Goal: Task Accomplishment & Management: Use online tool/utility

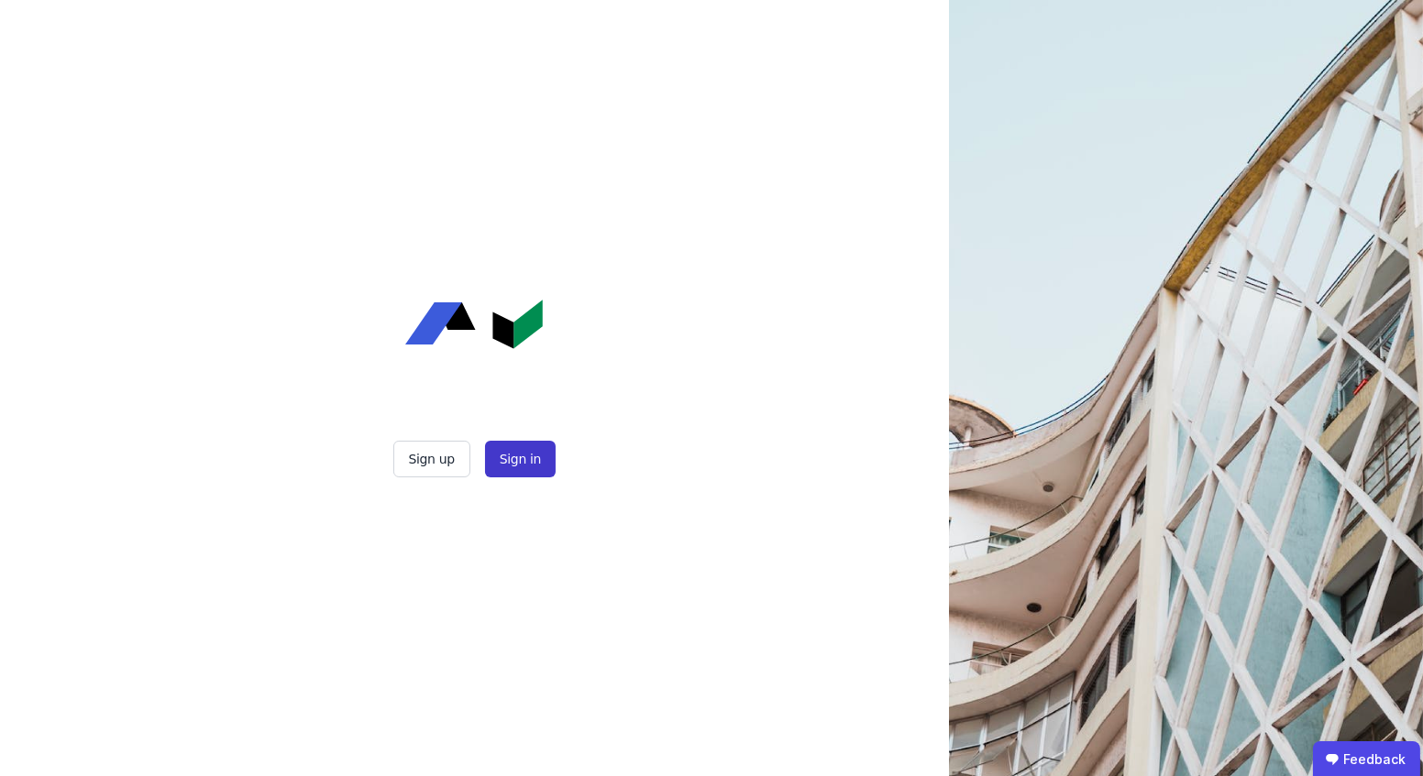
click at [511, 467] on button "Sign in" at bounding box center [520, 459] width 71 height 37
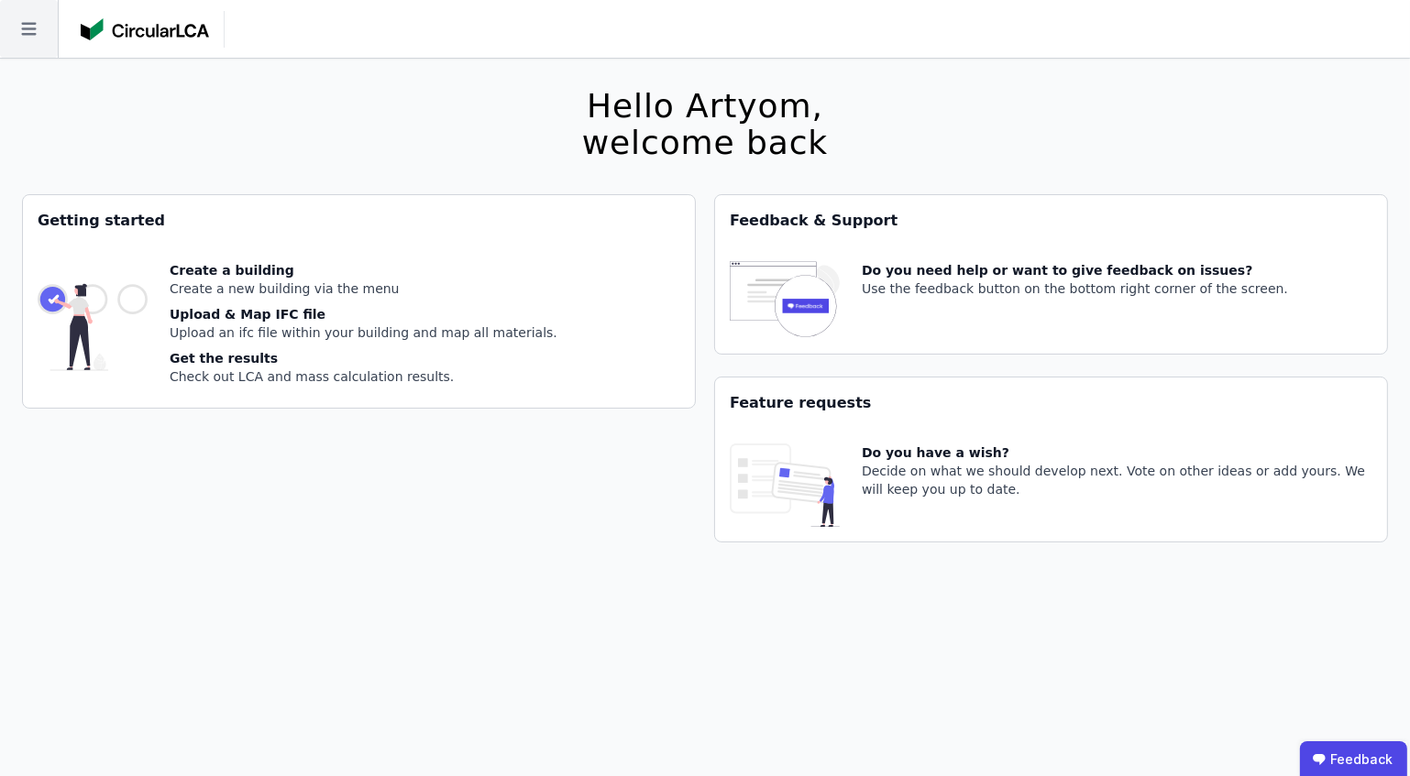
click at [23, 38] on icon at bounding box center [29, 29] width 58 height 58
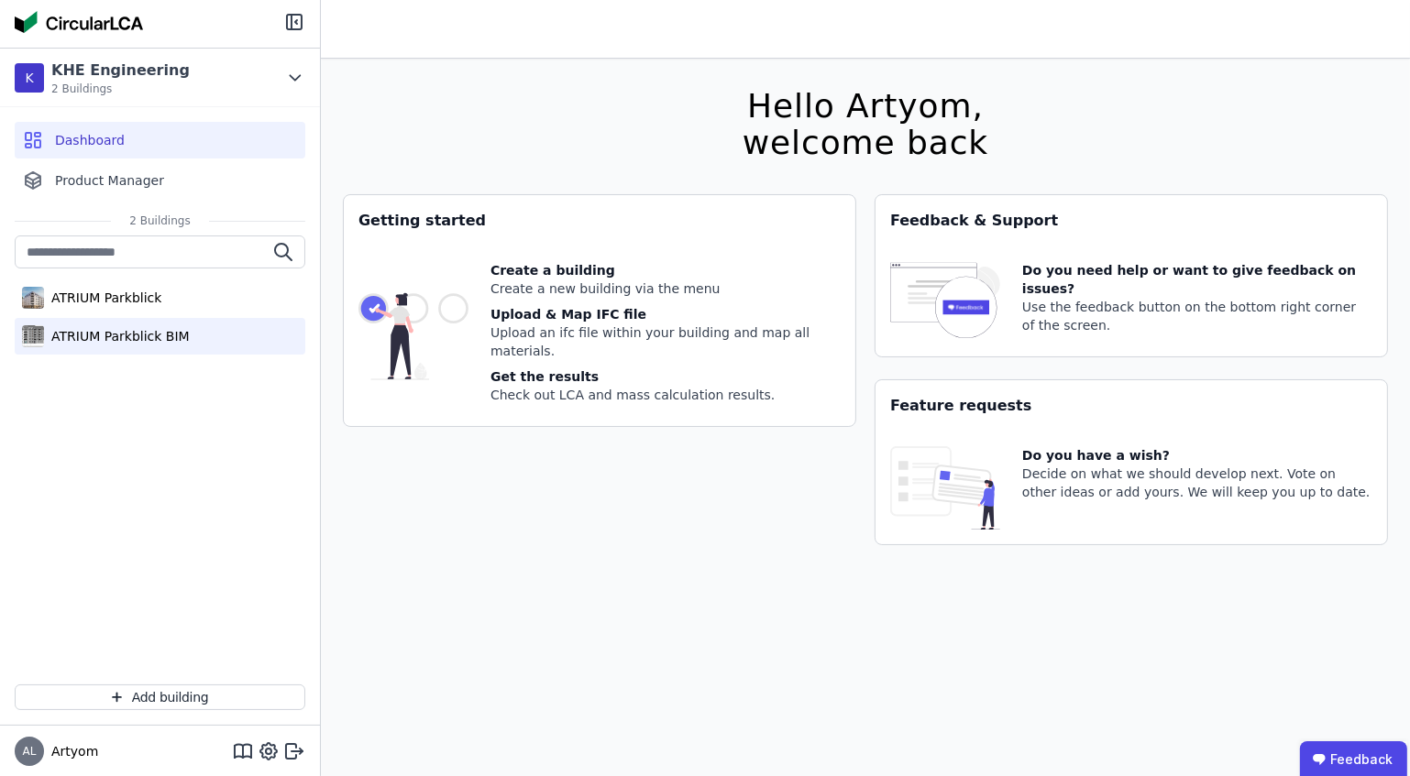
click at [137, 335] on div "ATRIUM Parkblick BIM" at bounding box center [117, 336] width 146 height 18
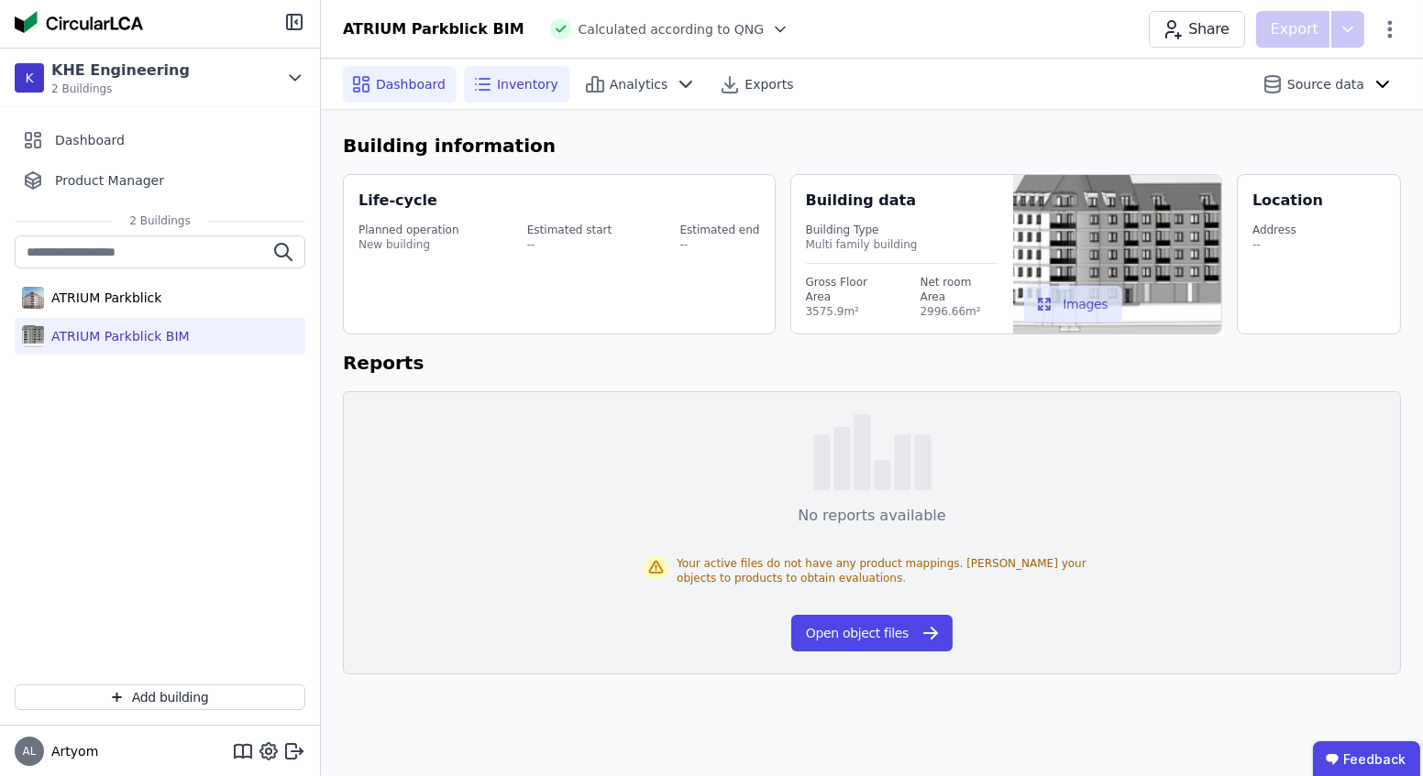
click at [498, 89] on span "Inventory" at bounding box center [527, 84] width 61 height 18
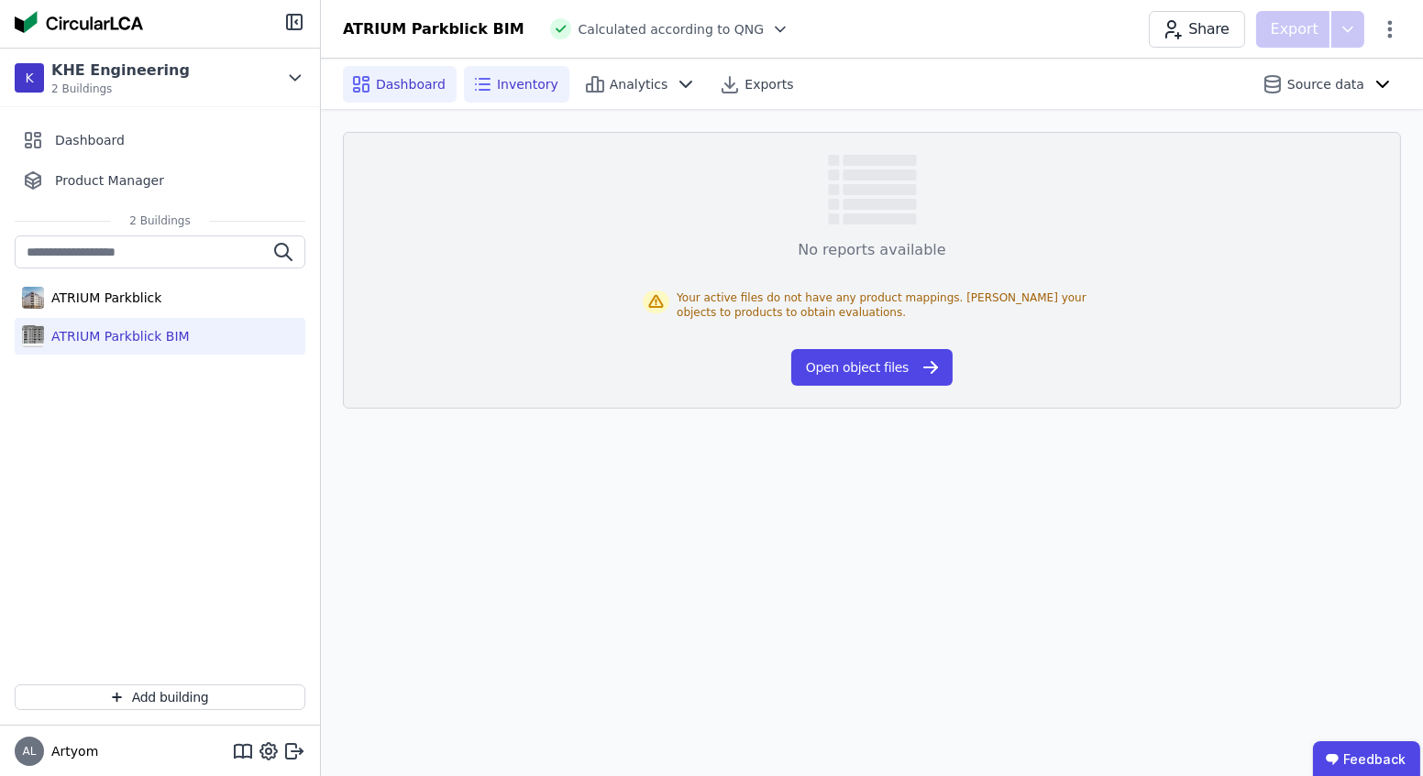
click at [427, 92] on span "Dashboard" at bounding box center [411, 84] width 70 height 18
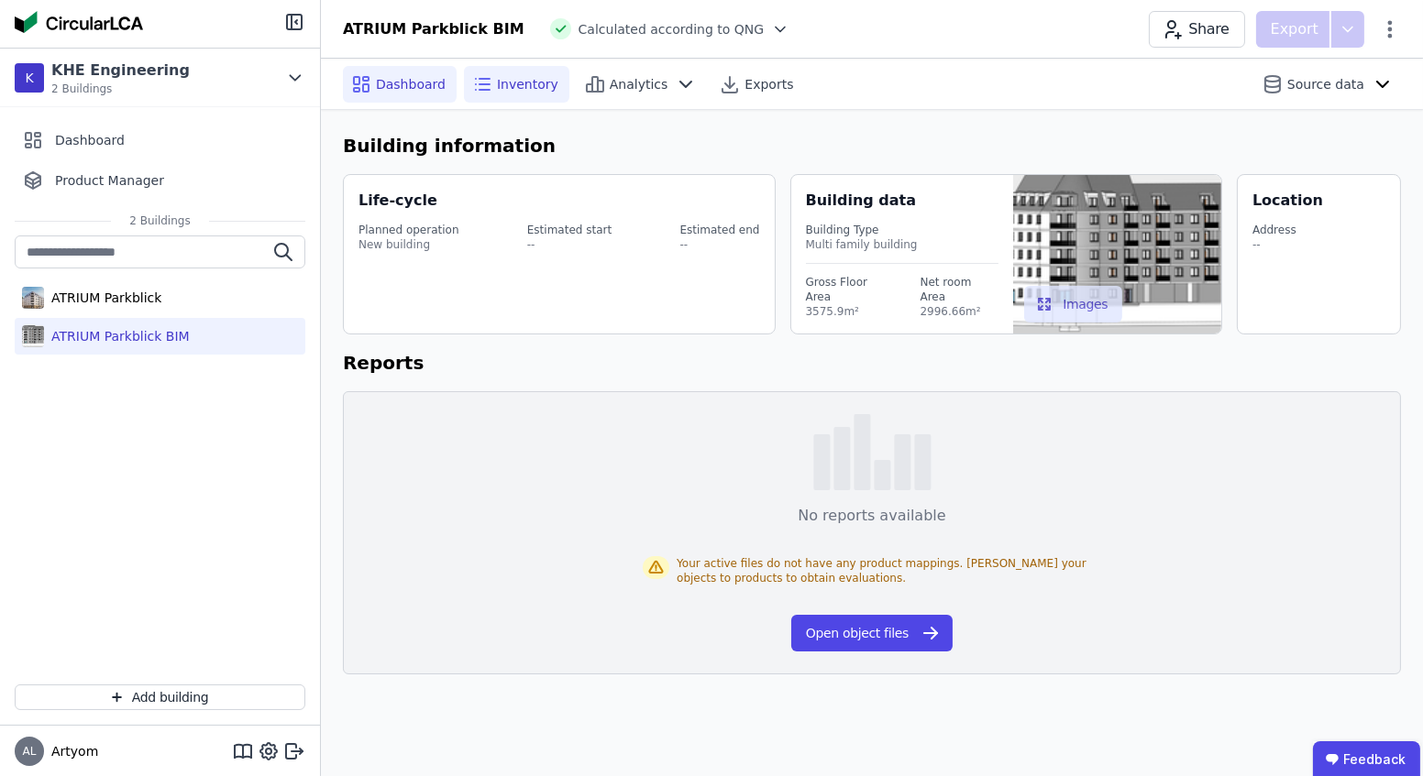
click at [490, 93] on div "Inventory" at bounding box center [516, 84] width 105 height 37
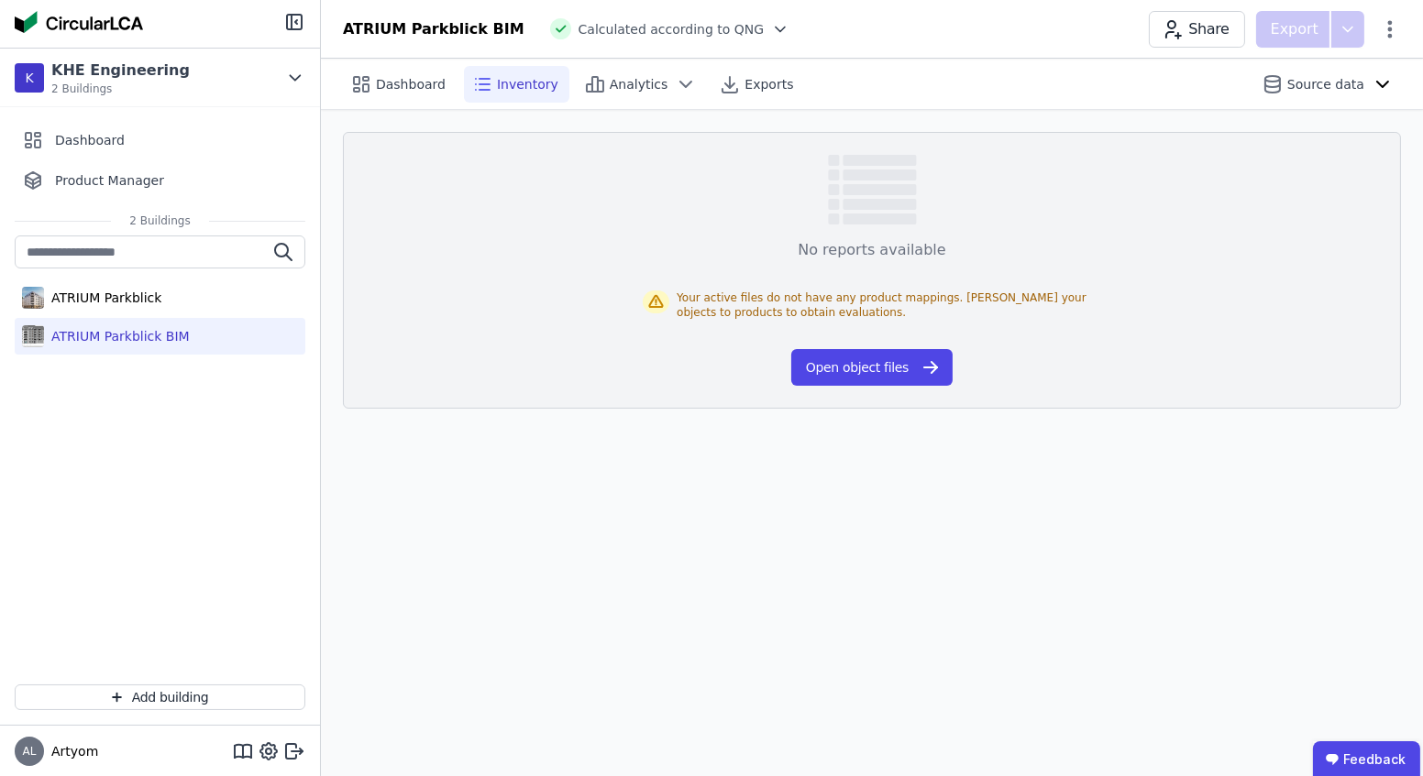
click at [392, 638] on div "Dashboard Inventory Analytics Exports Source data No reports available Your act…" at bounding box center [872, 418] width 1102 height 718
click at [863, 398] on div "No reports available Your active files do not have any product mappings. [PERSO…" at bounding box center [872, 270] width 1058 height 277
click at [864, 375] on button "Open object files" at bounding box center [871, 367] width 161 height 37
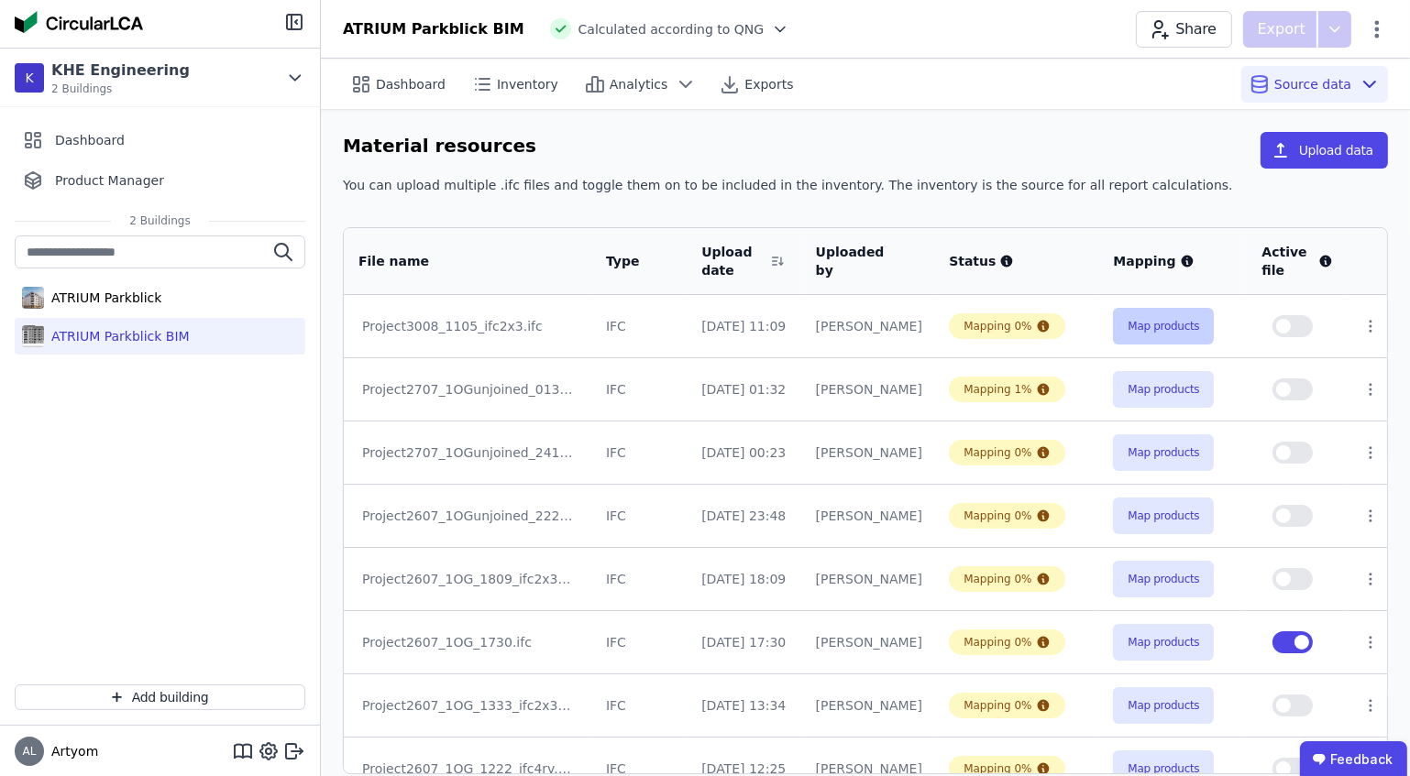
click at [1135, 335] on button "Map products" at bounding box center [1163, 326] width 101 height 37
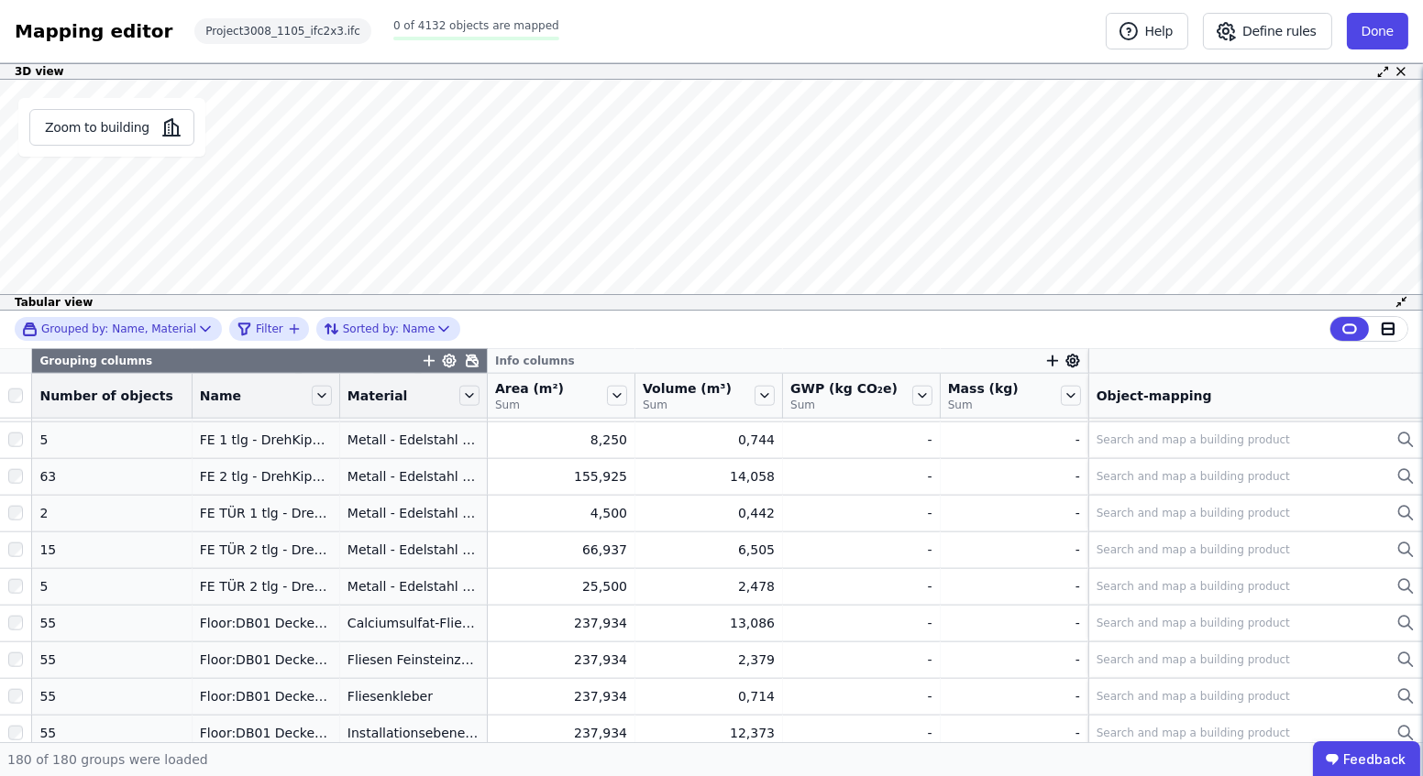
scroll to position [4008, 0]
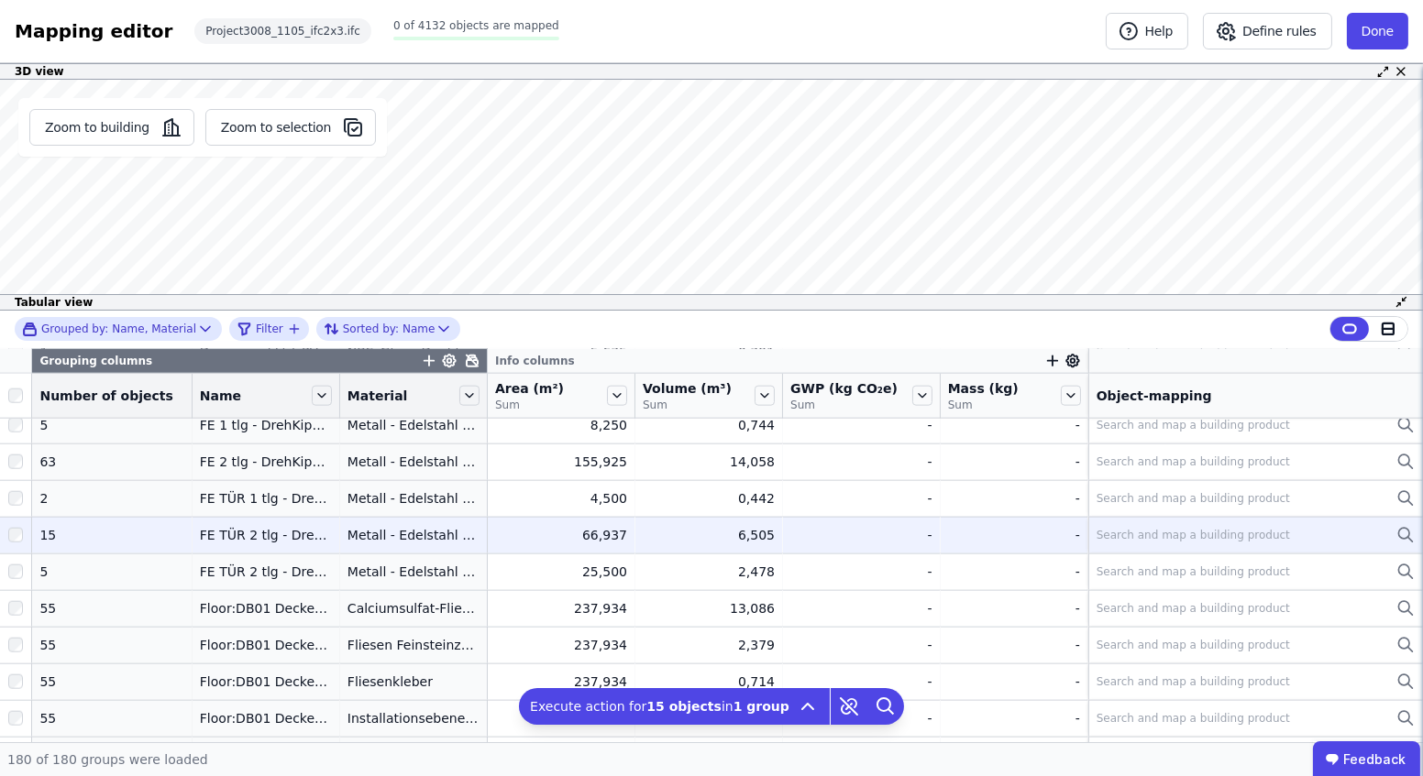
click at [23, 532] on div at bounding box center [15, 535] width 31 height 33
click at [17, 523] on div at bounding box center [15, 535] width 31 height 33
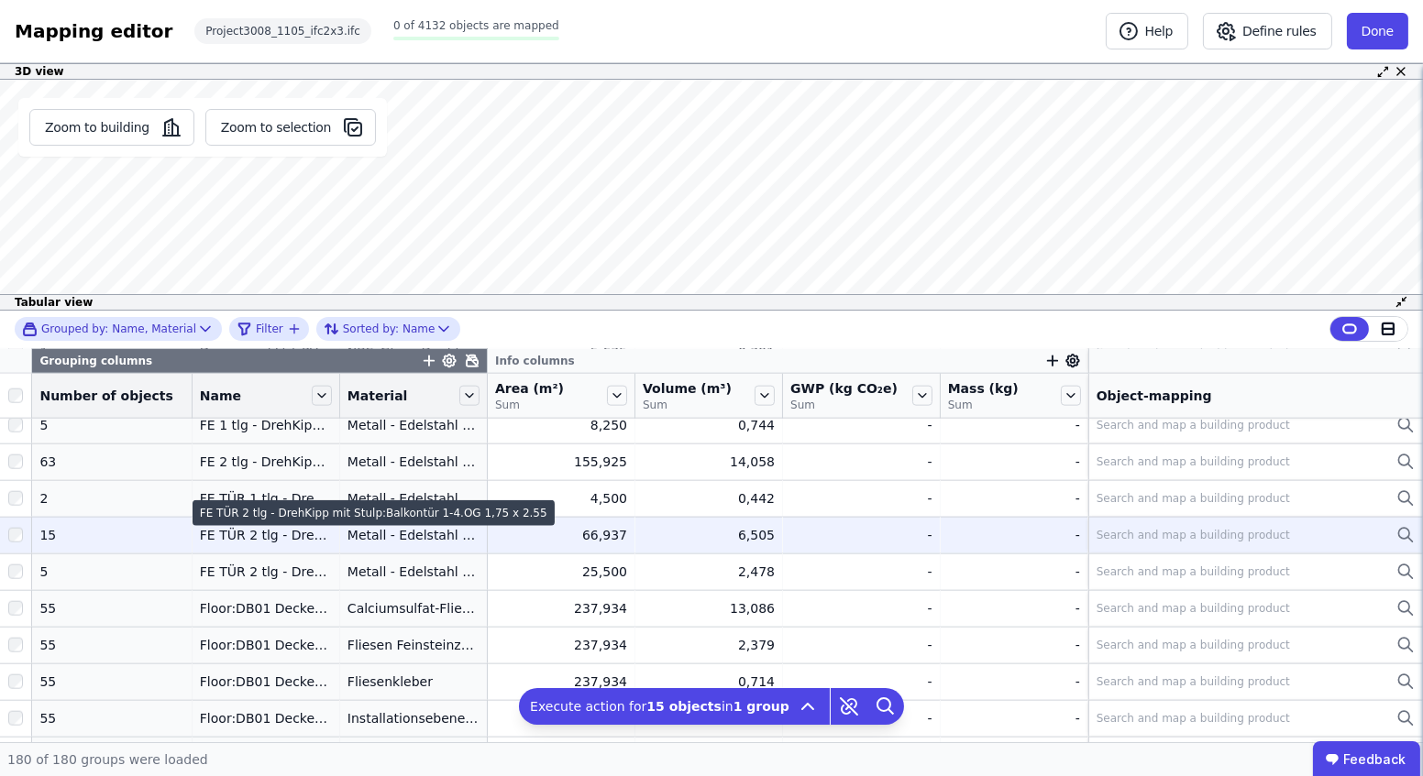
click at [280, 526] on div "FE TÜR 2 tlg - DrehKipp mit Stulp:Balkontür 1-4.OG 1,75 x 2.55" at bounding box center [266, 535] width 132 height 18
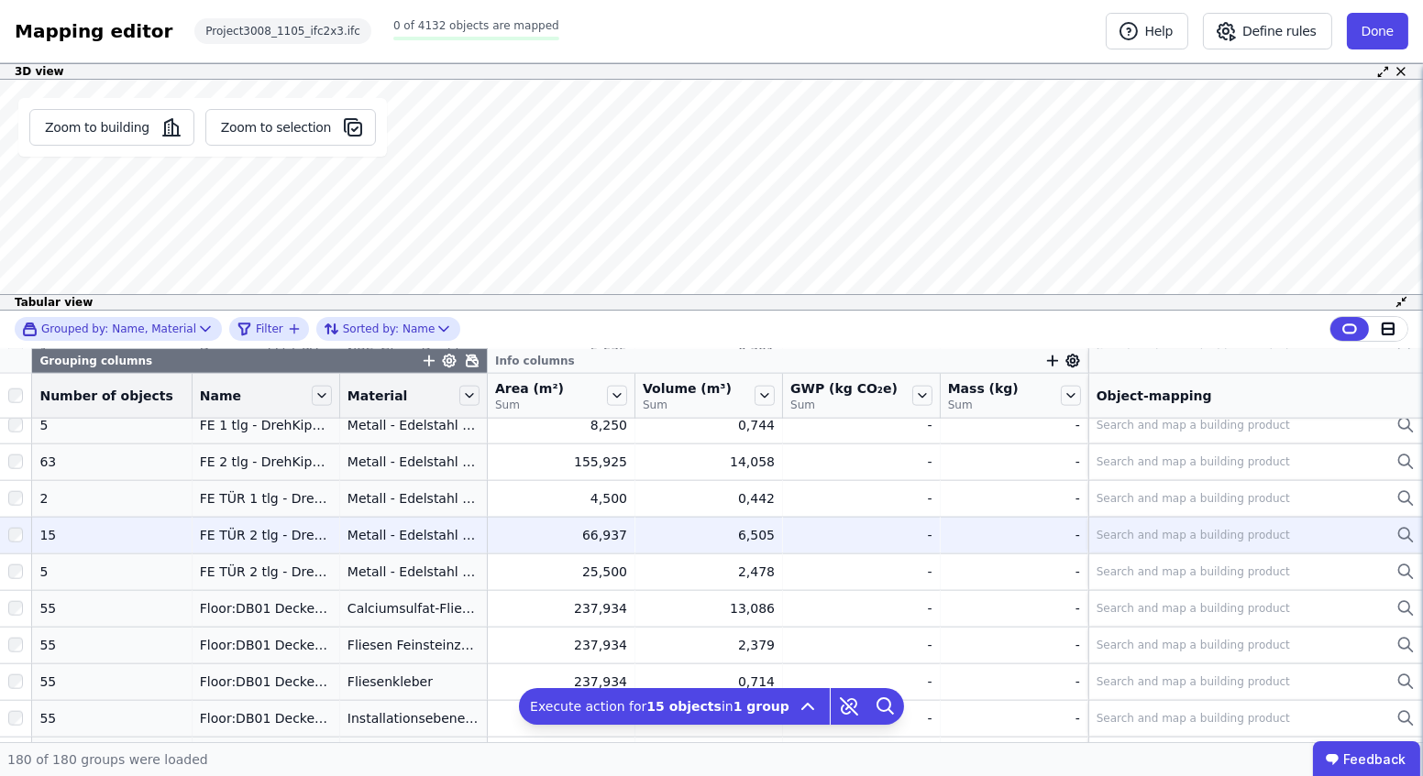
click at [17, 525] on div at bounding box center [15, 535] width 31 height 33
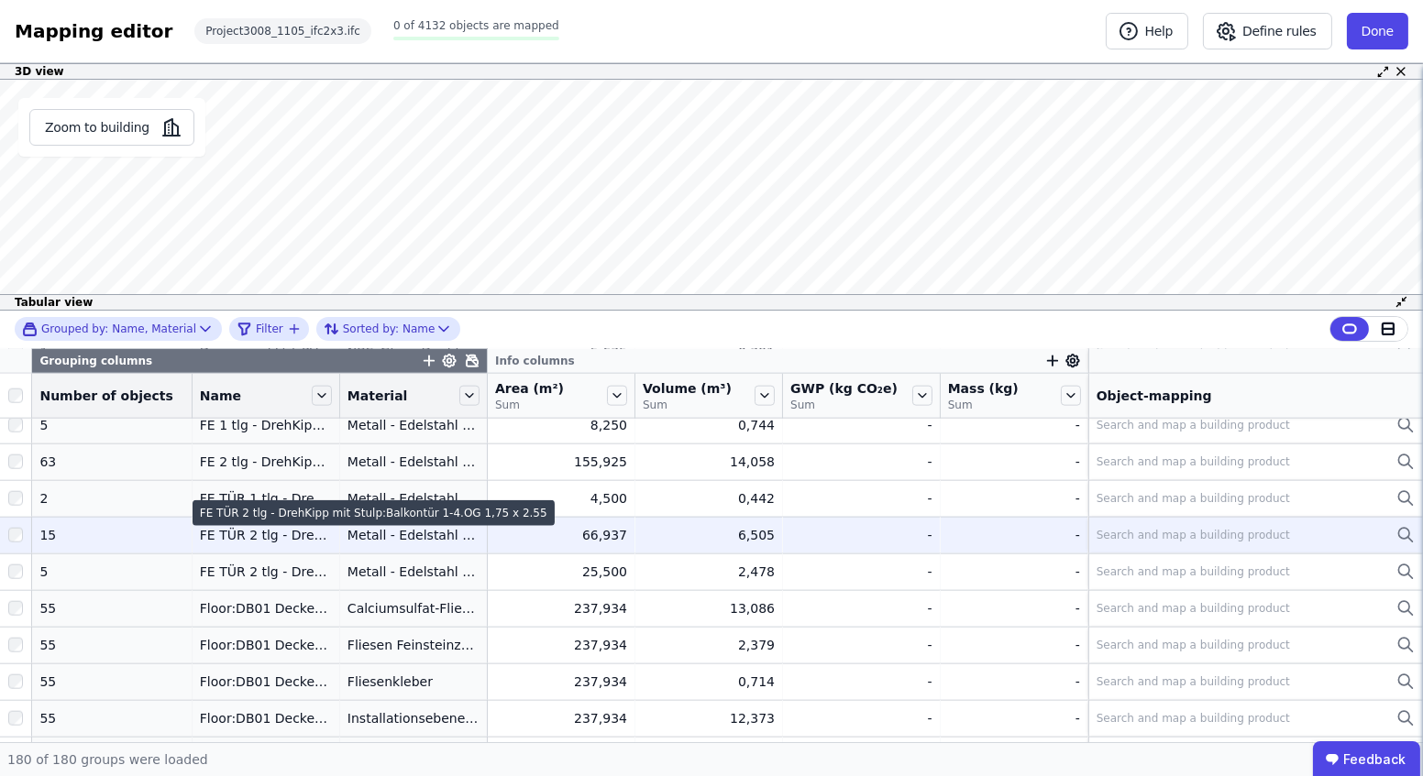
click at [210, 523] on div "FE TÜR 2 tlg - DrehKipp mit Stulp:Balkontür 1-4.OG 1,75 x 2.55" at bounding box center [373, 513] width 362 height 26
click at [402, 532] on div "Metall - Edelstahl gebürstet" at bounding box center [413, 535] width 132 height 18
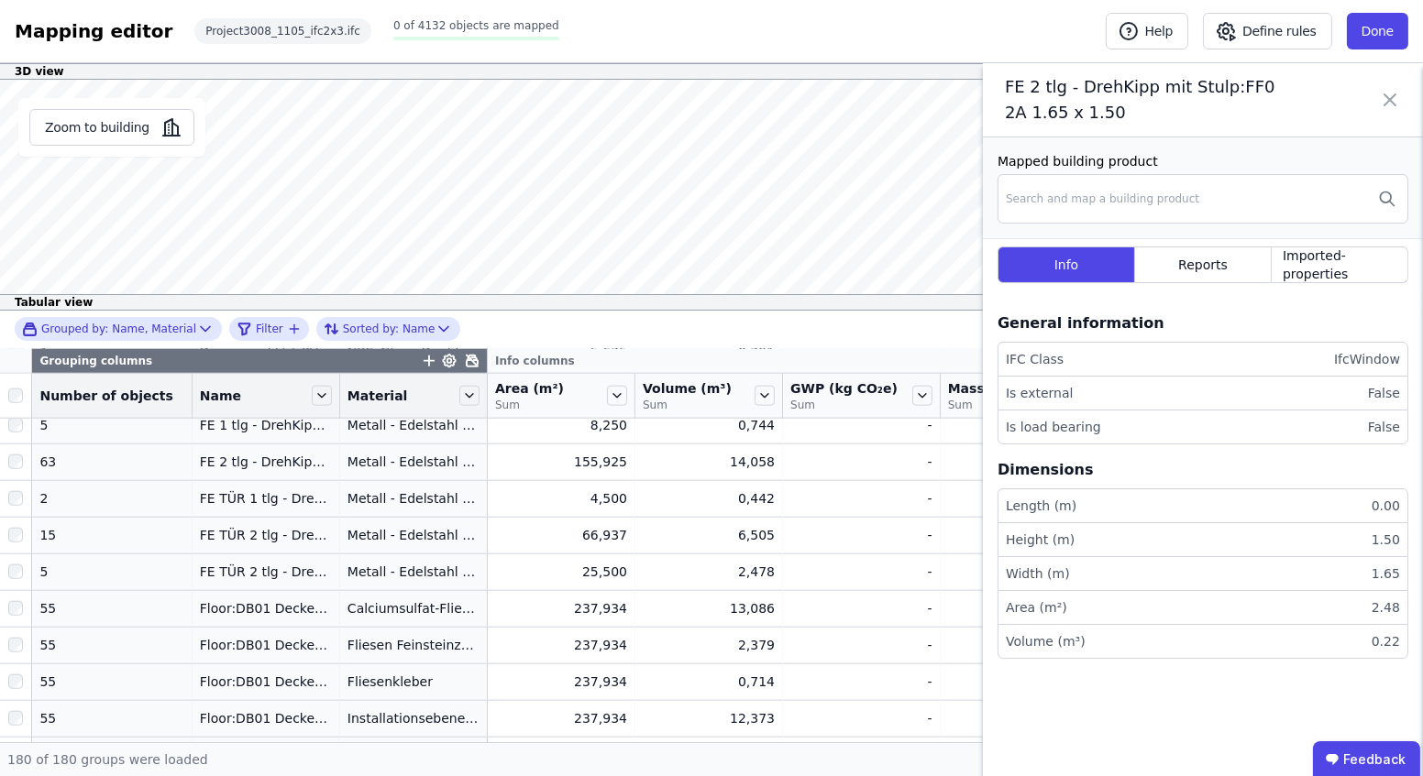
click at [1390, 102] on icon at bounding box center [1389, 99] width 11 height 11
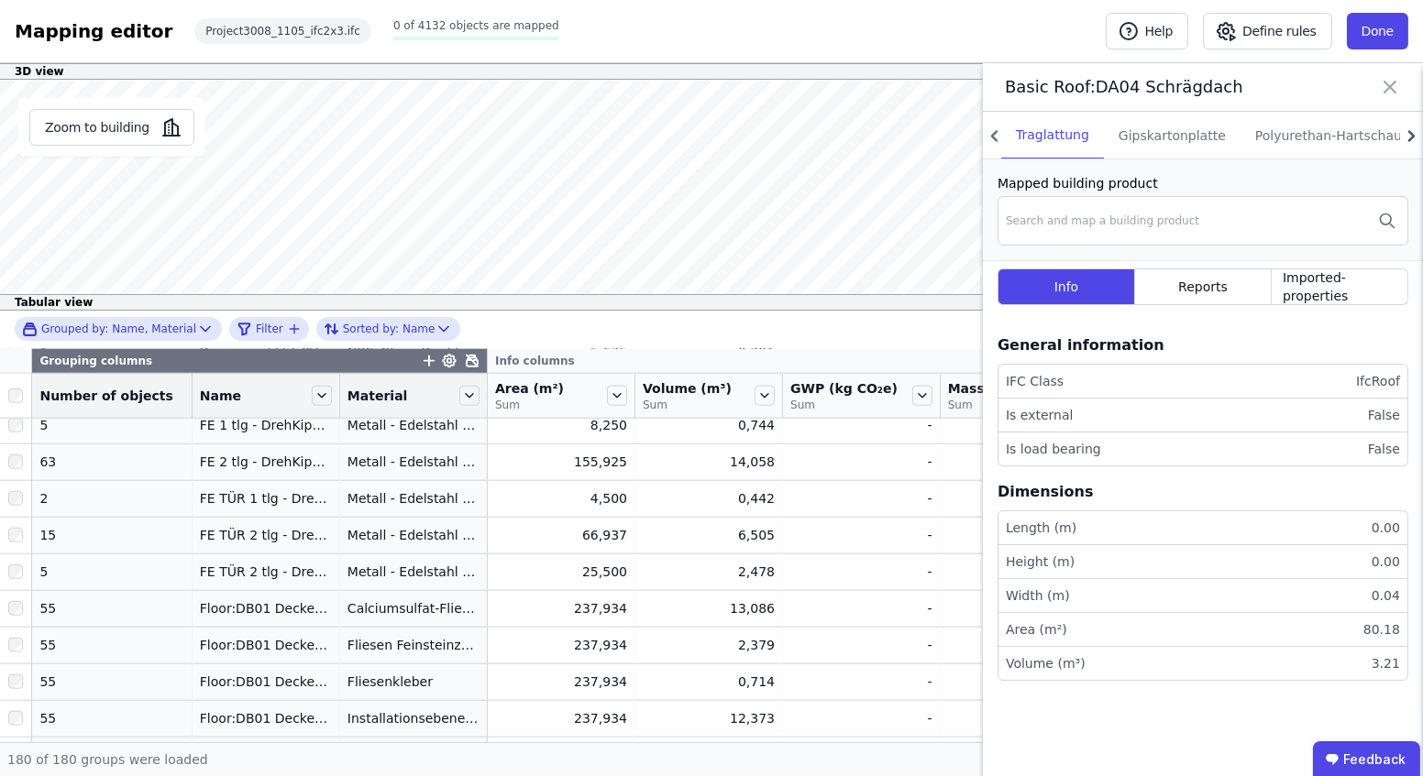
click at [1408, 141] on icon at bounding box center [1411, 136] width 23 height 27
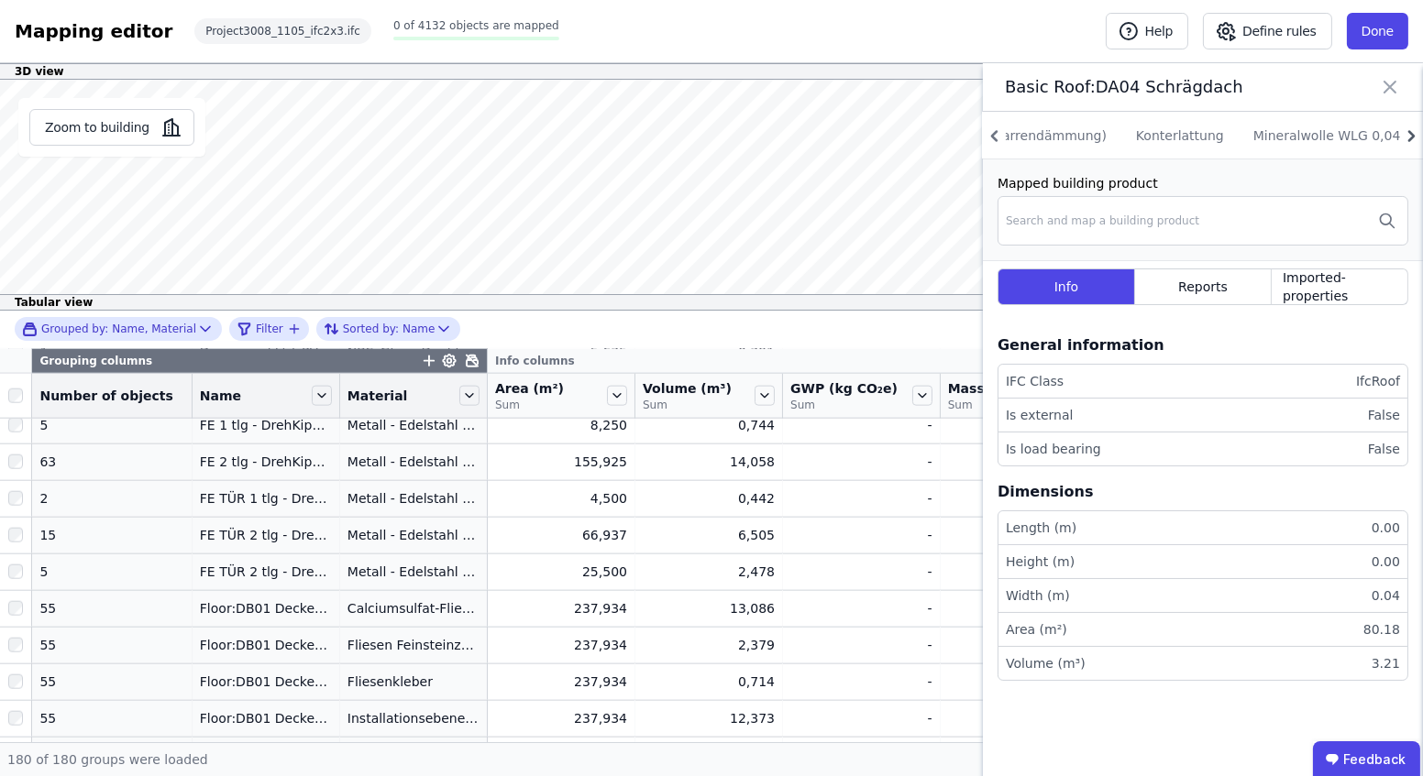
click at [1408, 141] on icon at bounding box center [1411, 136] width 23 height 27
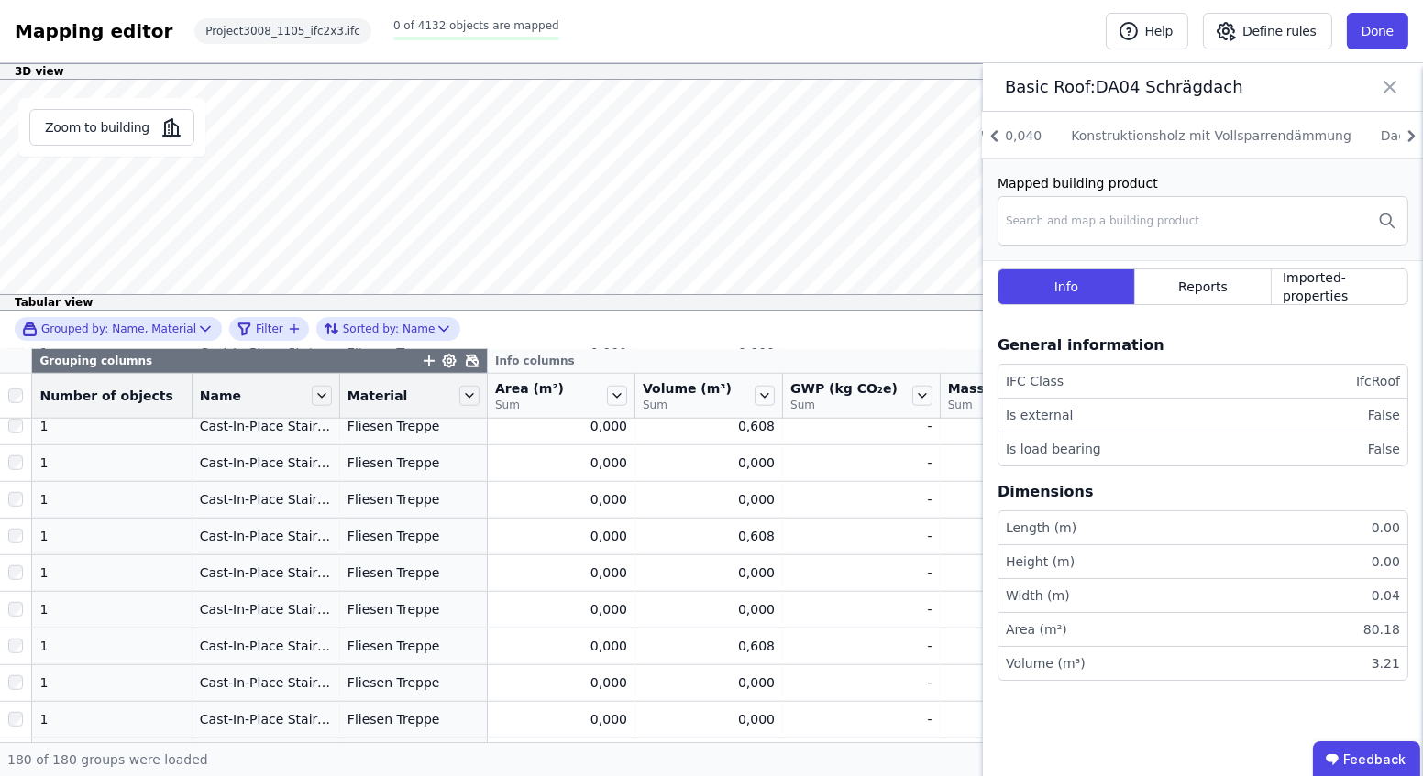
scroll to position [3083, 0]
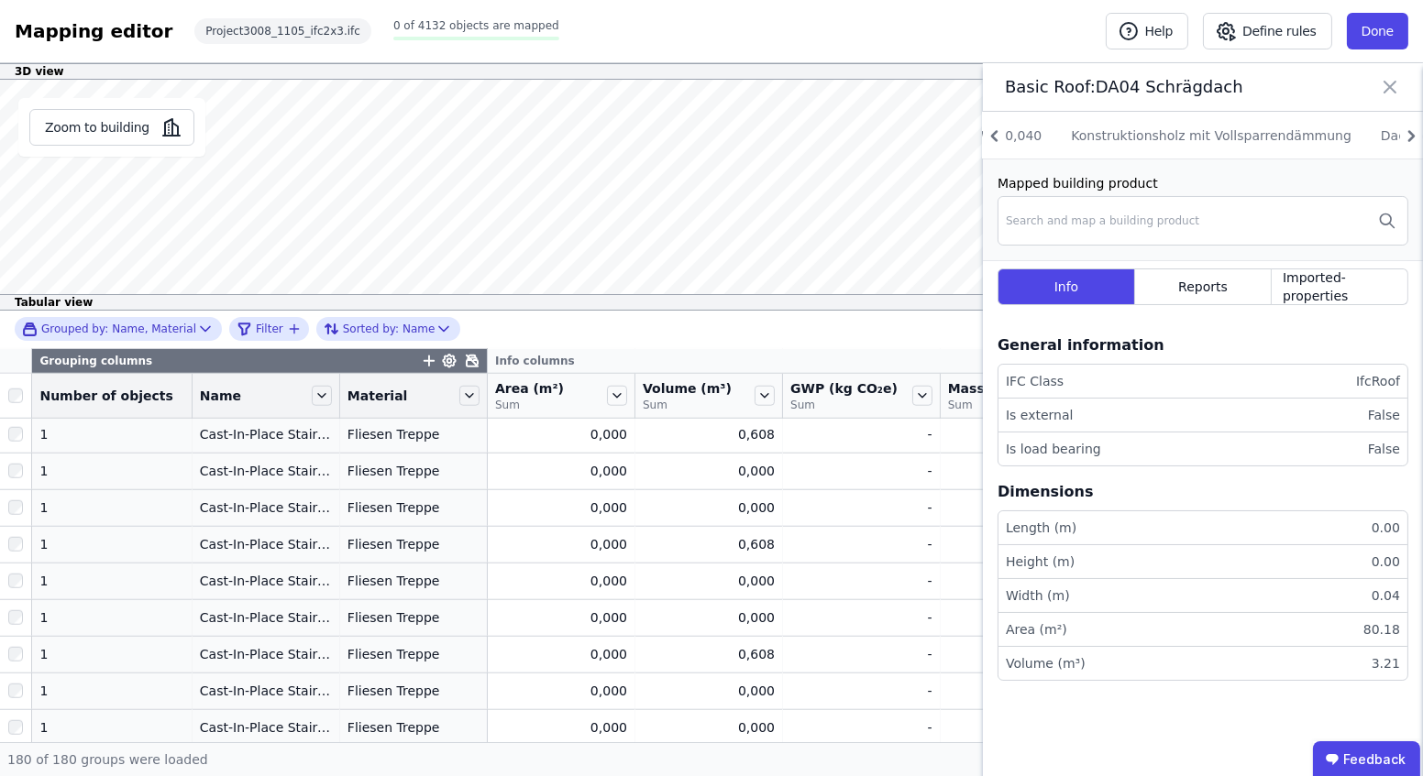
click at [1388, 80] on icon at bounding box center [1390, 87] width 22 height 26
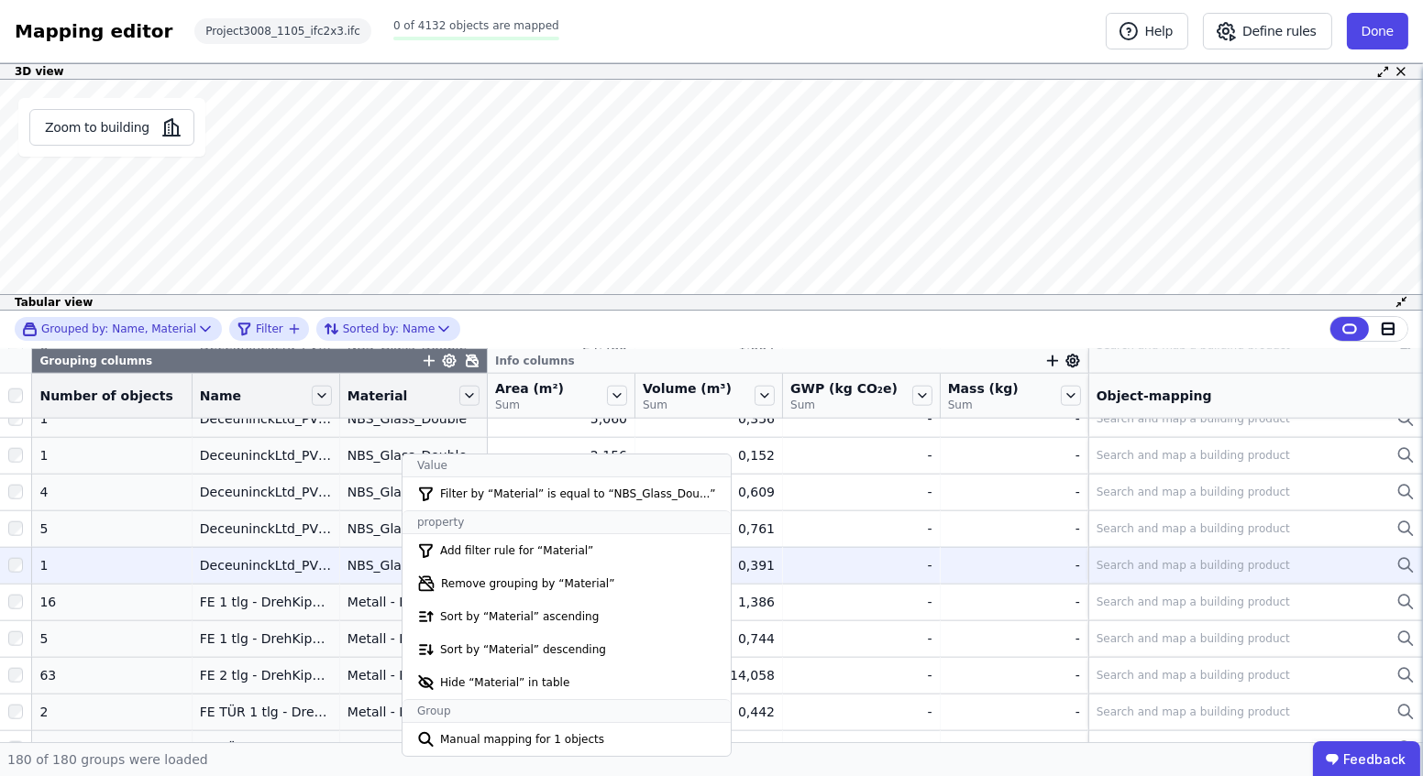
scroll to position [3832, 0]
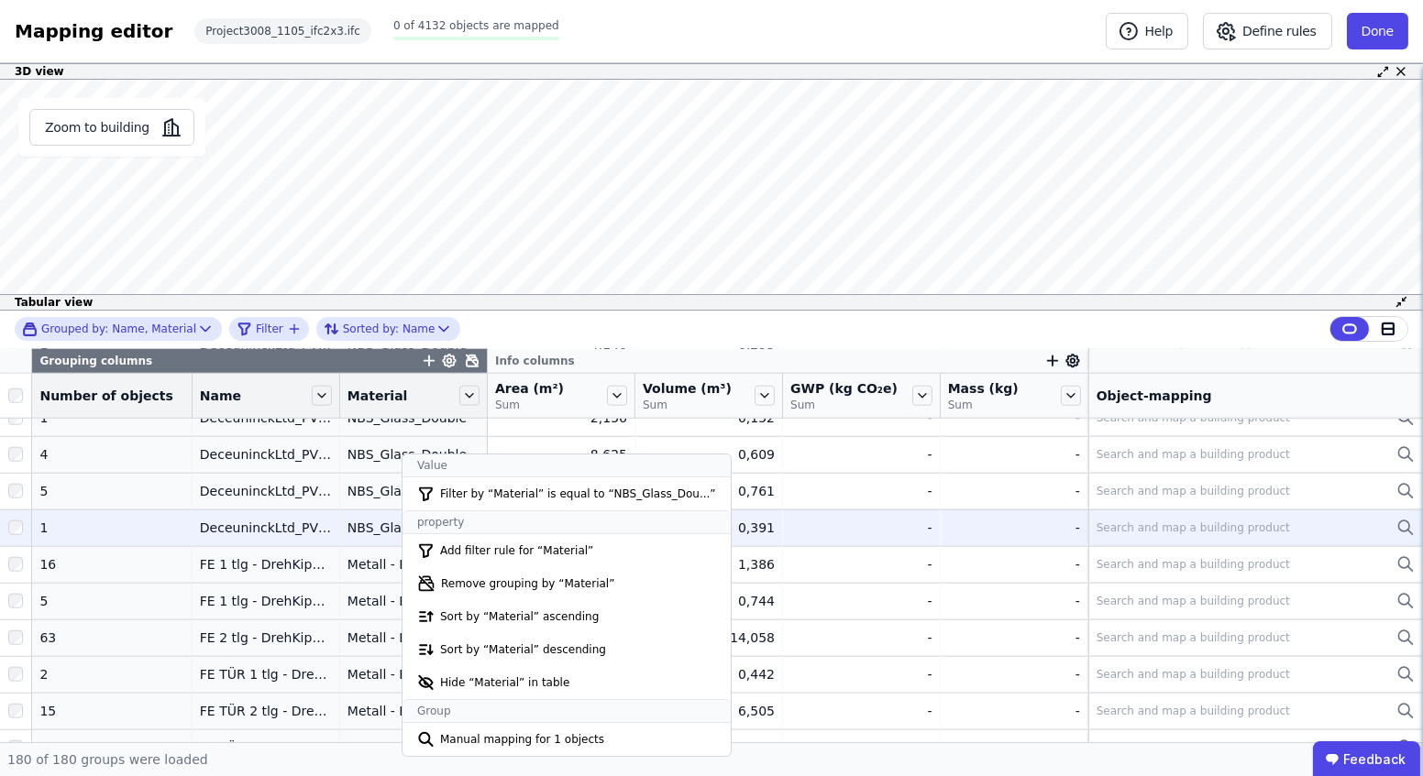
click at [373, 525] on div "NBS_Glass_Double" at bounding box center [413, 528] width 132 height 18
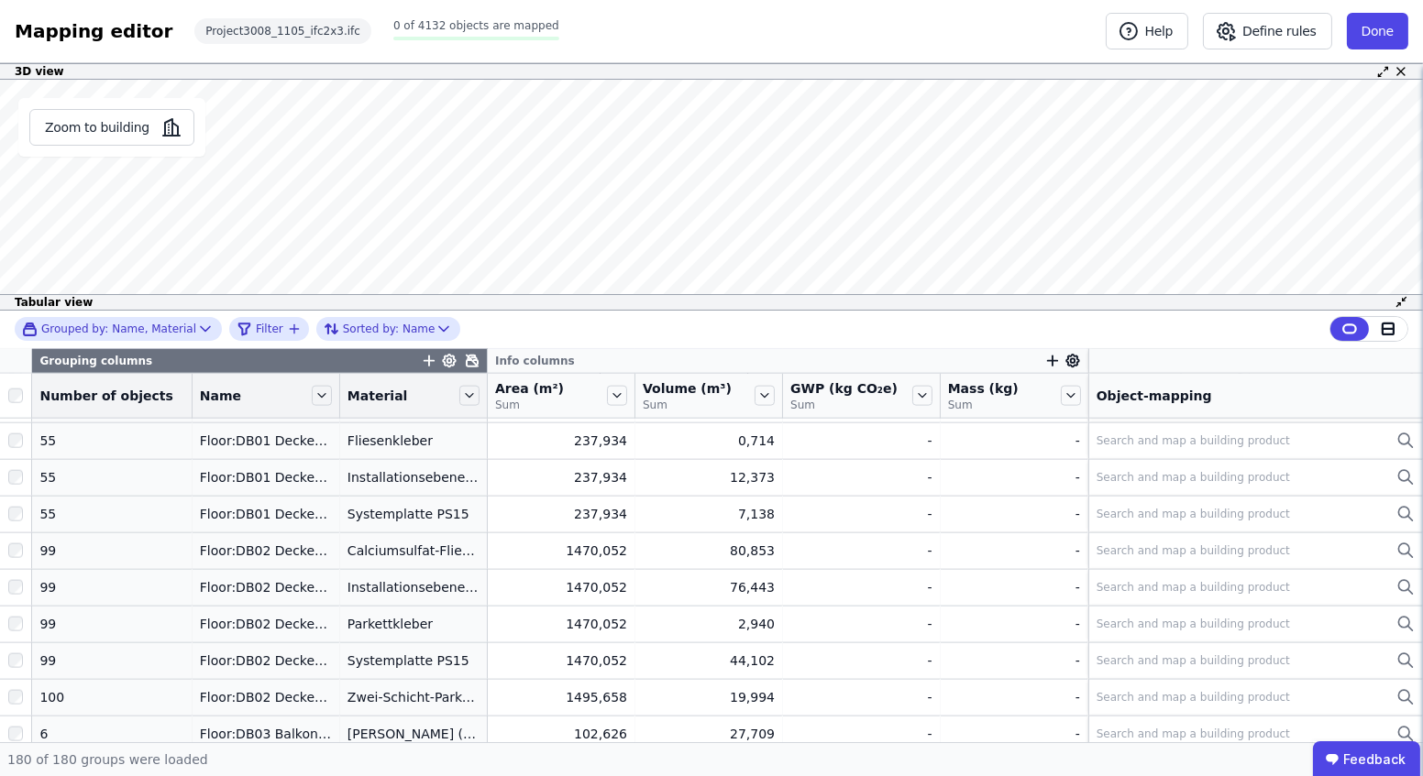
scroll to position [4416, 0]
